Goal: Ask a question

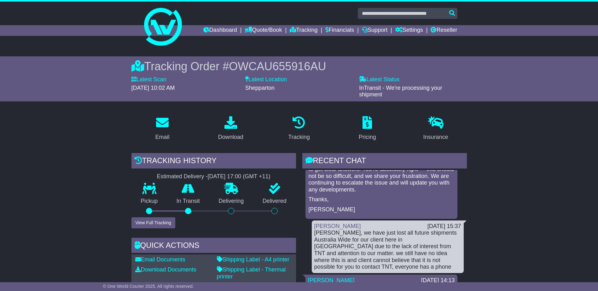
scroll to position [95, 0]
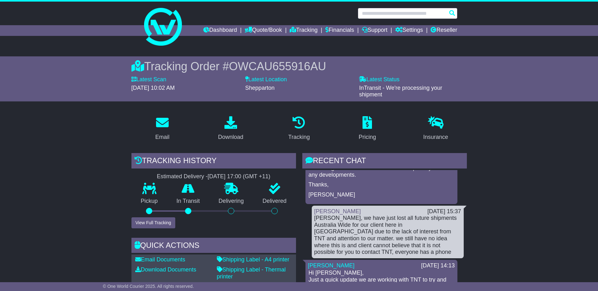
click at [384, 10] on input "text" at bounding box center [408, 13] width 100 height 11
paste input "**********"
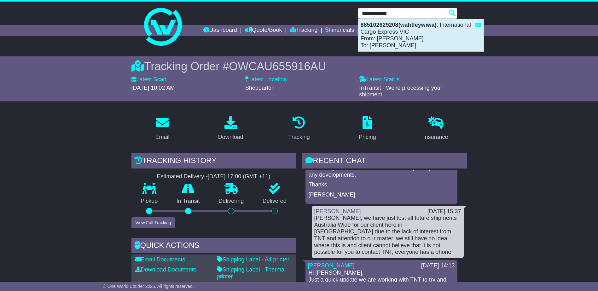
click at [404, 35] on div "885102629208(wahtleywiwa) : International Cargo Express VIC From: Ms Chen To: B…" at bounding box center [420, 35] width 125 height 32
type input "**********"
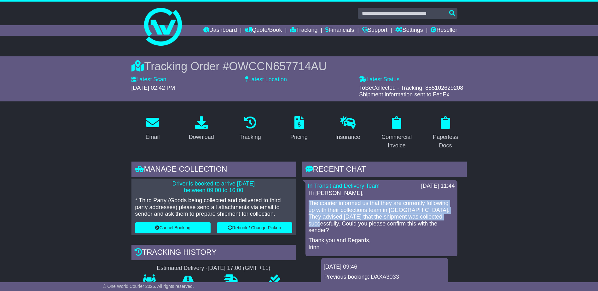
drag, startPoint x: 309, startPoint y: 201, endPoint x: 448, endPoint y: 218, distance: 140.6
click at [448, 218] on p "The courier informed us that they are currently following up with their collect…" at bounding box center [381, 217] width 146 height 34
copy p "The courier informed us that they are currently following up with their collect…"
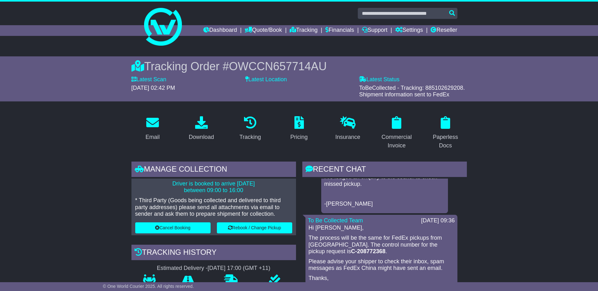
scroll to position [126, 0]
drag, startPoint x: 437, startPoint y: 238, endPoint x: 447, endPoint y: 243, distance: 10.8
click at [447, 243] on p "The process will be the same for FedEx pickups from [GEOGRAPHIC_DATA]. The cont…" at bounding box center [381, 245] width 146 height 20
drag, startPoint x: 447, startPoint y: 243, endPoint x: 441, endPoint y: 238, distance: 8.2
copy p "C-208772368 ."
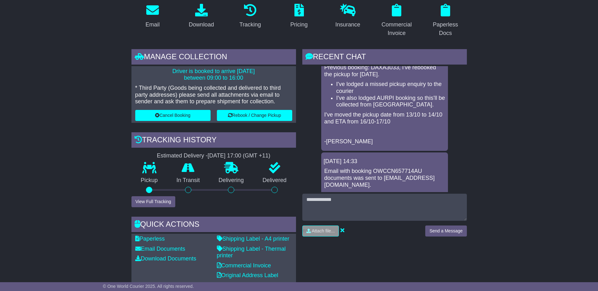
scroll to position [221, 0]
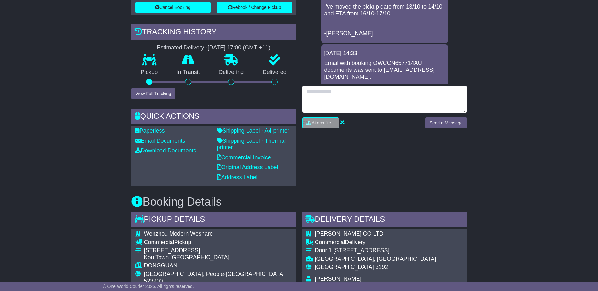
drag, startPoint x: 352, startPoint y: 94, endPoint x: 355, endPoint y: 89, distance: 5.9
click at [352, 94] on textarea at bounding box center [384, 99] width 164 height 27
type textarea "*"
click at [419, 91] on textarea "**********" at bounding box center [384, 99] width 164 height 27
type textarea "**********"
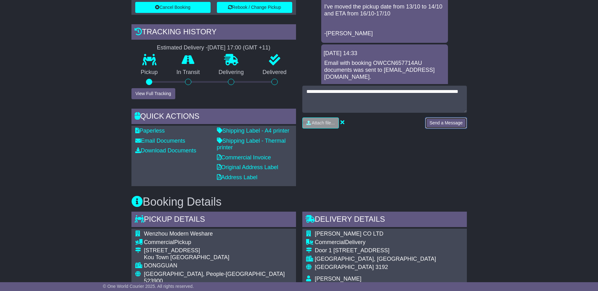
click at [438, 122] on button "Send a Message" at bounding box center [445, 123] width 41 height 11
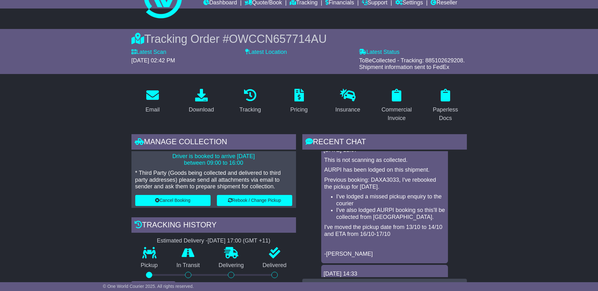
scroll to position [0, 0]
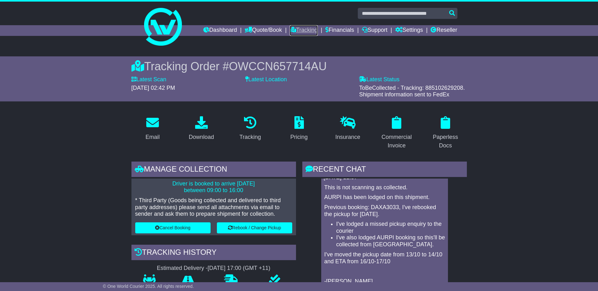
click at [300, 29] on link "Tracking" at bounding box center [303, 30] width 28 height 11
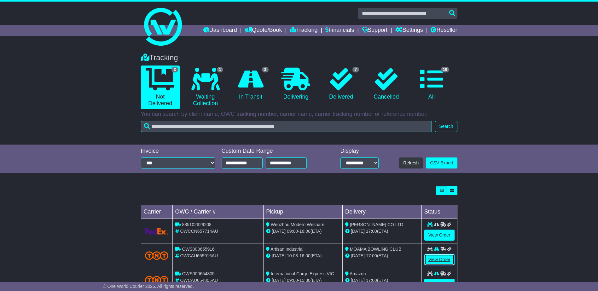
click at [441, 261] on link "View Order" at bounding box center [439, 259] width 30 height 11
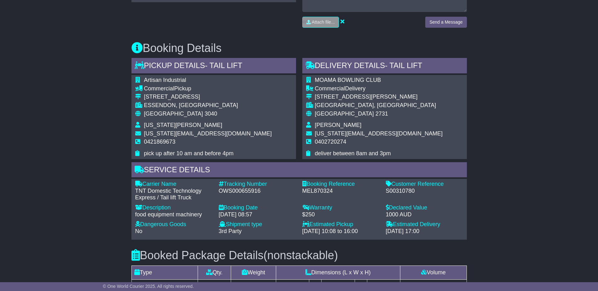
scroll to position [315, 0]
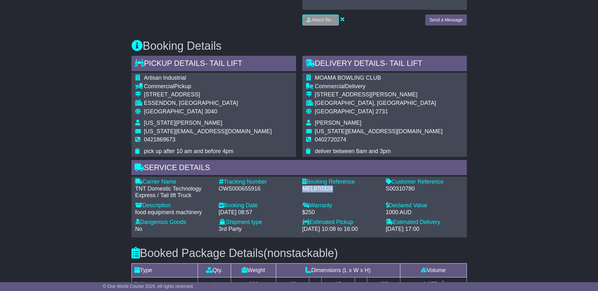
drag, startPoint x: 333, startPoint y: 186, endPoint x: 301, endPoint y: 186, distance: 32.1
click at [301, 186] on div "Booking Reference - MEL870324" at bounding box center [340, 189] width 83 height 20
drag, startPoint x: 301, startPoint y: 186, endPoint x: 305, endPoint y: 185, distance: 4.5
copy div "MEL870324"
